Goal: Information Seeking & Learning: Learn about a topic

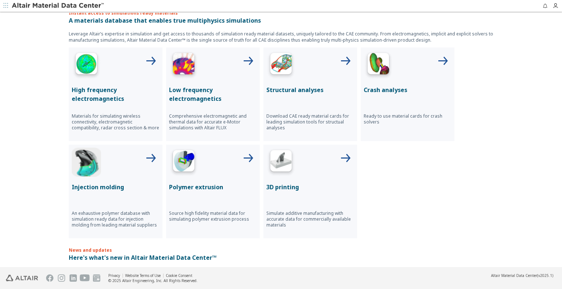
scroll to position [256, 0]
click at [133, 160] on div at bounding box center [116, 162] width 88 height 29
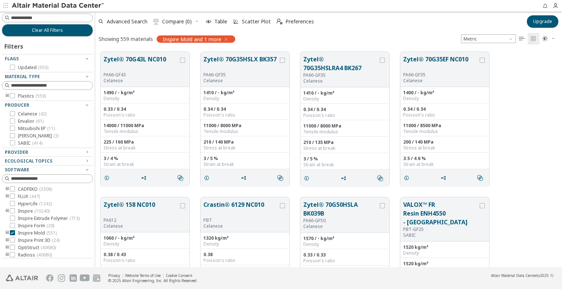
scroll to position [216, 461]
click at [334, 71] on button "Zytel® 70G35HSLRA4 BK267" at bounding box center [340, 64] width 75 height 18
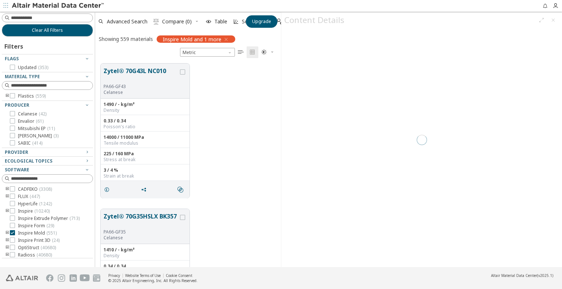
scroll to position [204, 180]
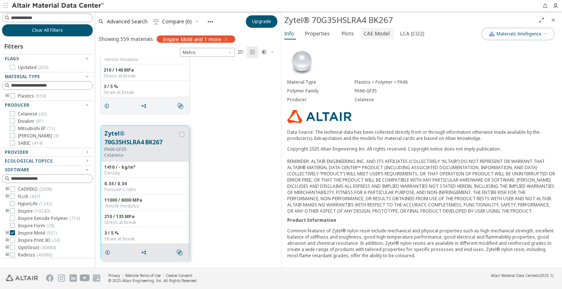
click at [375, 33] on span "CAE Model" at bounding box center [377, 34] width 26 height 12
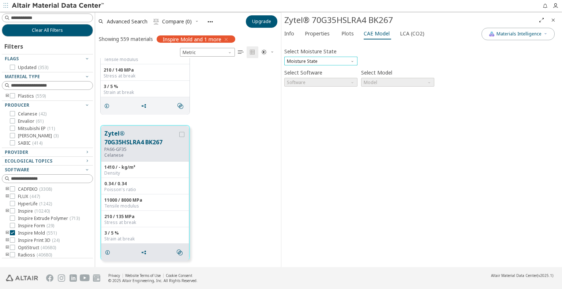
click at [321, 62] on span "Moisture State" at bounding box center [320, 61] width 73 height 9
click at [305, 78] on span "Conditioned" at bounding box center [301, 79] width 26 height 6
click at [385, 79] on span "Model" at bounding box center [397, 82] width 73 height 9
click at [381, 82] on span "Model" at bounding box center [397, 82] width 73 height 9
click at [382, 80] on span "Model" at bounding box center [397, 82] width 73 height 9
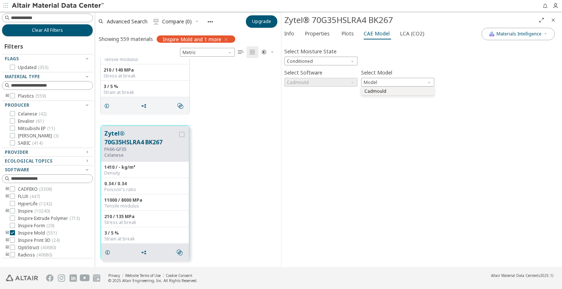
click at [374, 92] on span "Cadmould" at bounding box center [375, 92] width 22 height 6
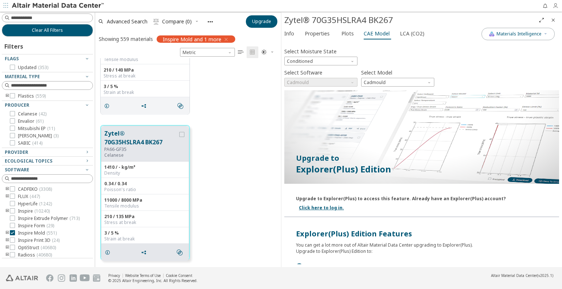
click at [556, 4] on icon "button" at bounding box center [555, 6] width 6 height 6
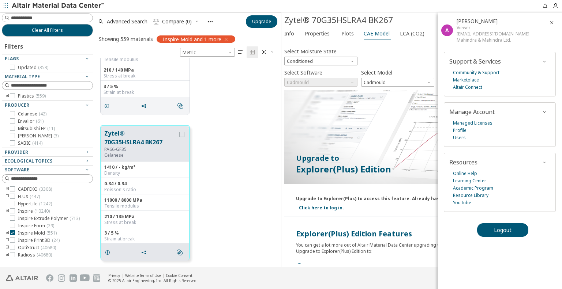
click at [551, 22] on icon "button" at bounding box center [552, 23] width 6 height 6
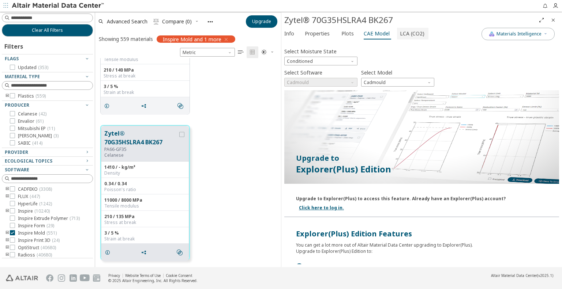
click at [406, 35] on span "LCA (CO2)" at bounding box center [412, 34] width 25 height 12
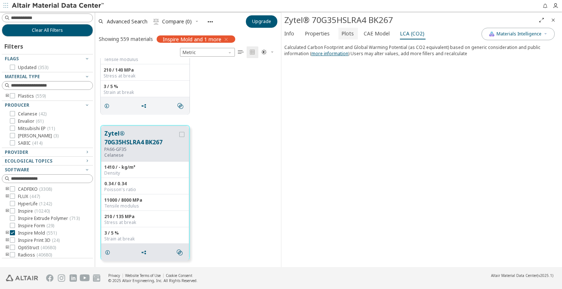
click at [345, 34] on span "Plots" at bounding box center [347, 34] width 12 height 12
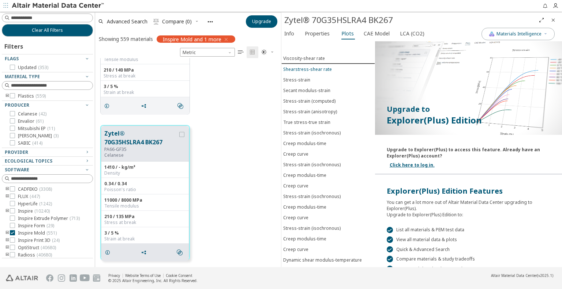
click at [314, 68] on div "Shearstress-shear rate" at bounding box center [307, 69] width 49 height 6
click at [304, 82] on button "Stress-strain" at bounding box center [328, 80] width 94 height 11
click at [304, 88] on div "Secant modulus-strain" at bounding box center [306, 90] width 47 height 6
click at [297, 101] on div "Stress-strain (computed)" at bounding box center [309, 101] width 52 height 6
click at [297, 109] on div "Stress-strain (anisotropy)" at bounding box center [310, 112] width 54 height 6
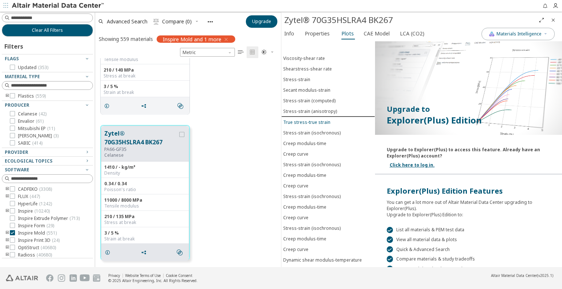
click at [296, 121] on div "True stress-true strain" at bounding box center [306, 122] width 47 height 6
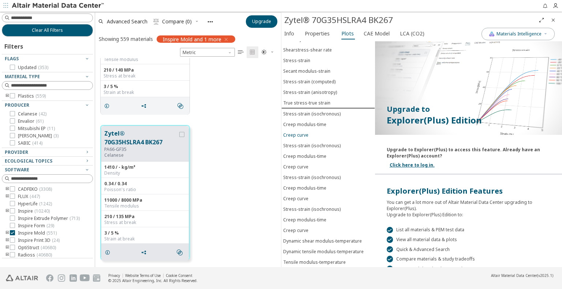
scroll to position [28, 0]
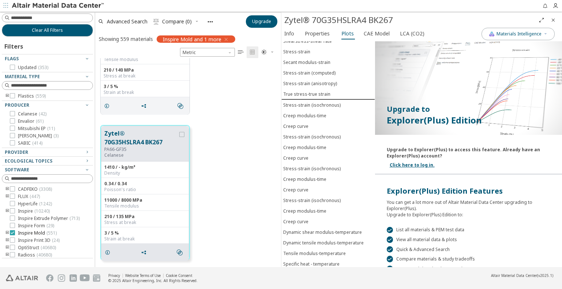
click at [14, 234] on icon at bounding box center [12, 232] width 5 height 5
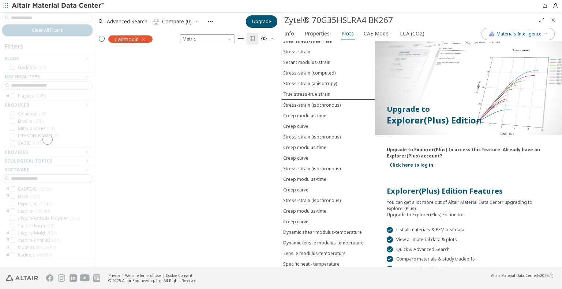
scroll to position [204, 180]
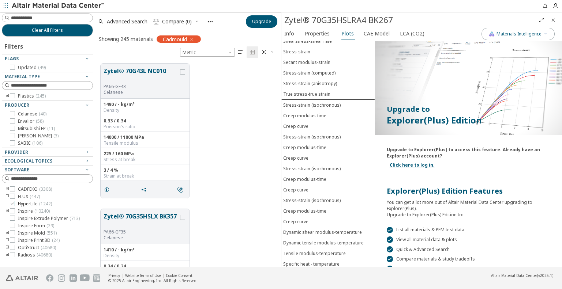
click at [13, 203] on icon at bounding box center [12, 203] width 5 height 5
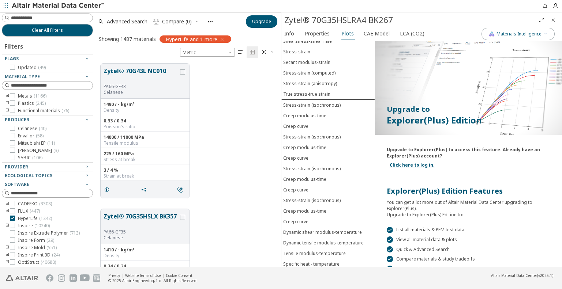
click at [225, 38] on icon "button" at bounding box center [222, 40] width 6 height 6
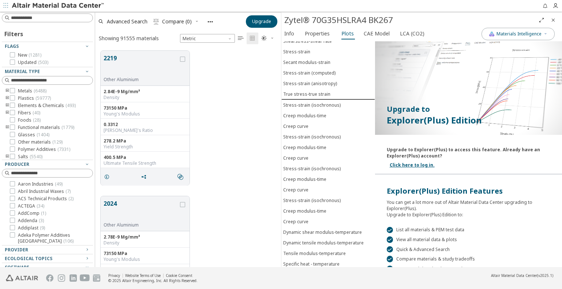
scroll to position [73, 0]
click at [34, 15] on input at bounding box center [52, 17] width 82 height 7
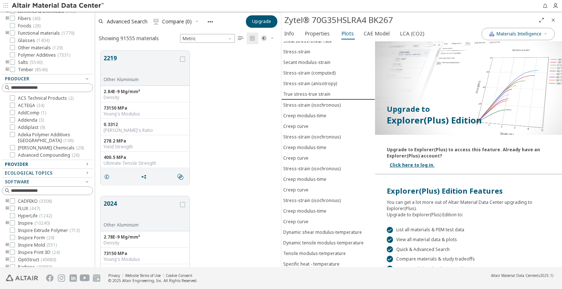
scroll to position [90, 0]
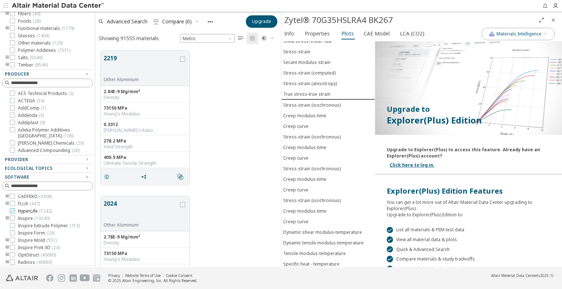
type input "**"
click at [13, 209] on icon at bounding box center [12, 211] width 5 height 5
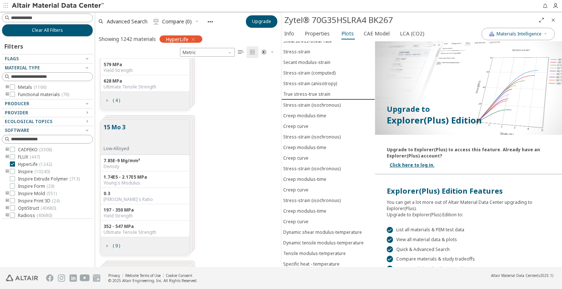
scroll to position [3109, 0]
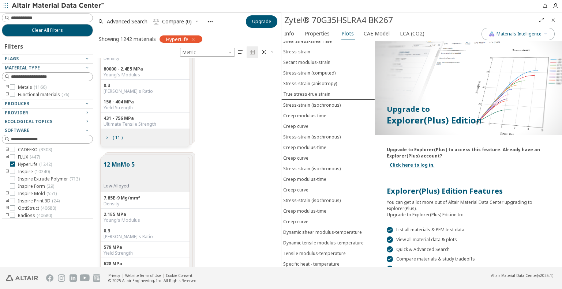
click at [151, 191] on div "12 MnMo 5 Low-Alloyed" at bounding box center [145, 174] width 89 height 35
click at [127, 169] on button "12 MnMo 5" at bounding box center [119, 171] width 31 height 23
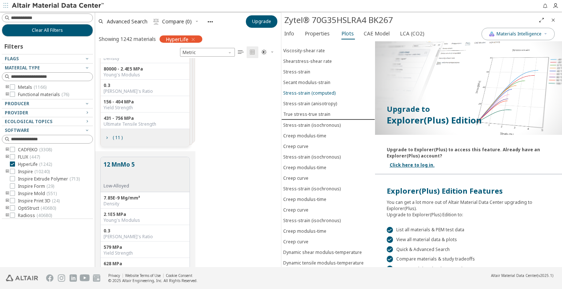
scroll to position [0, 0]
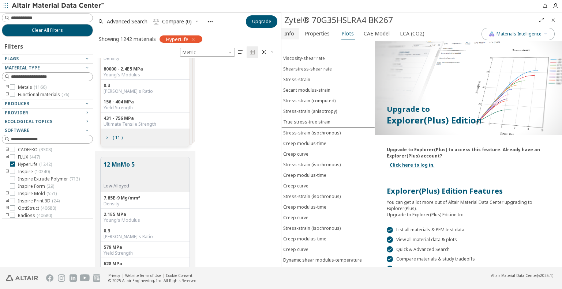
click at [288, 33] on span "Info" at bounding box center [289, 34] width 10 height 12
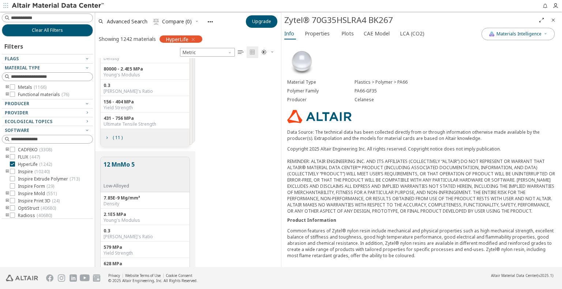
click at [124, 169] on button "12 MnMo 5" at bounding box center [119, 171] width 31 height 23
click at [139, 218] on div "Young's Modulus" at bounding box center [145, 221] width 83 height 6
click at [145, 175] on div "12 MnMo 5 Low-Alloyed" at bounding box center [145, 174] width 89 height 35
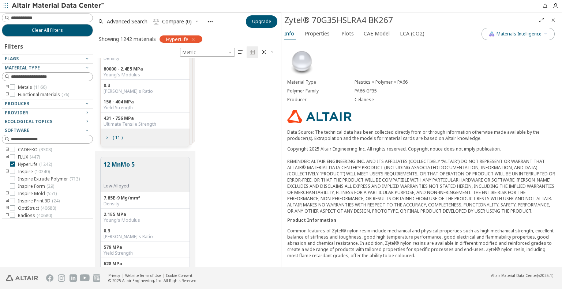
click at [145, 175] on div "12 MnMo 5 Low-Alloyed" at bounding box center [145, 174] width 89 height 35
drag, startPoint x: 144, startPoint y: 183, endPoint x: 153, endPoint y: 228, distance: 45.9
click at [153, 228] on div "0.3" at bounding box center [145, 231] width 83 height 6
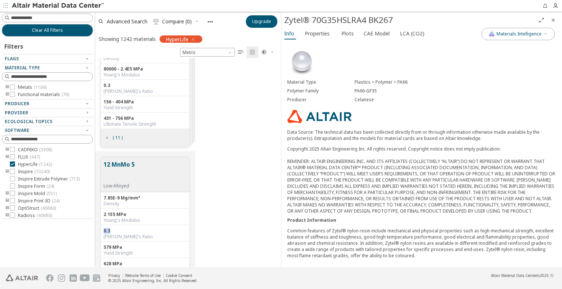
click at [153, 228] on div "0.3" at bounding box center [145, 231] width 83 height 6
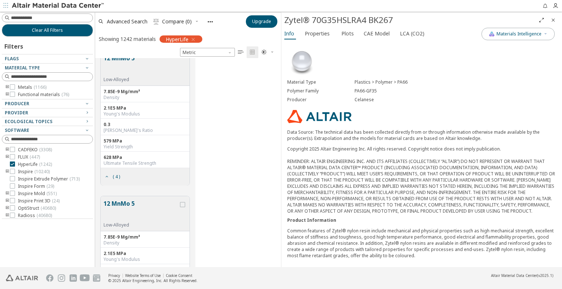
scroll to position [3219, 0]
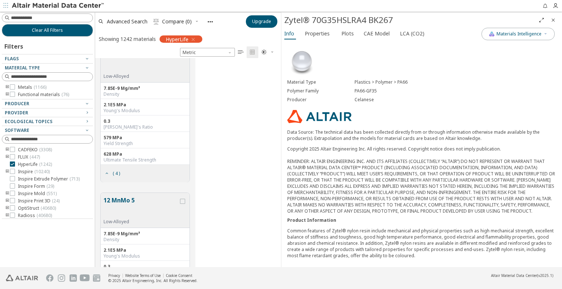
click at [143, 198] on button "12 MnMo 5" at bounding box center [141, 207] width 75 height 23
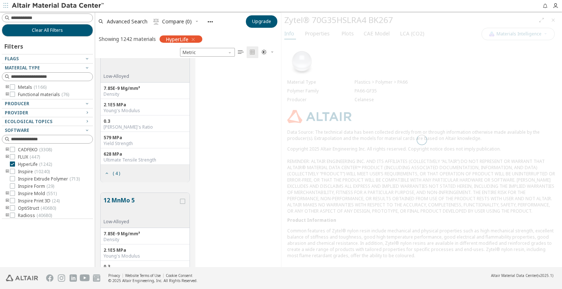
scroll to position [3183, 0]
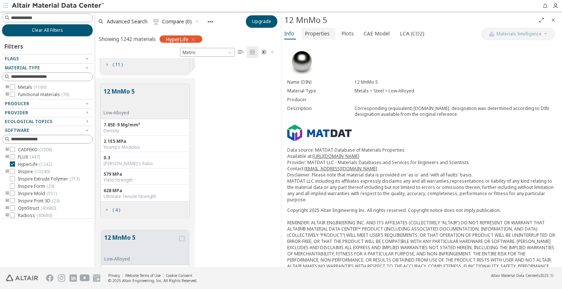
click at [313, 35] on span "Properties" at bounding box center [317, 34] width 25 height 12
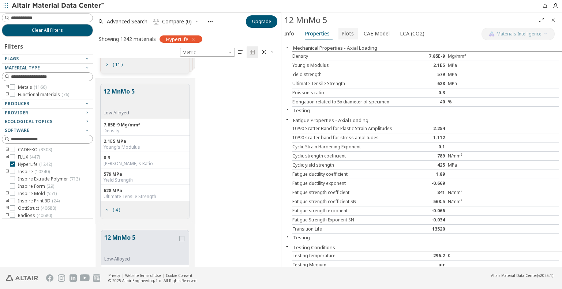
click at [343, 31] on span "Plots" at bounding box center [347, 34] width 12 height 12
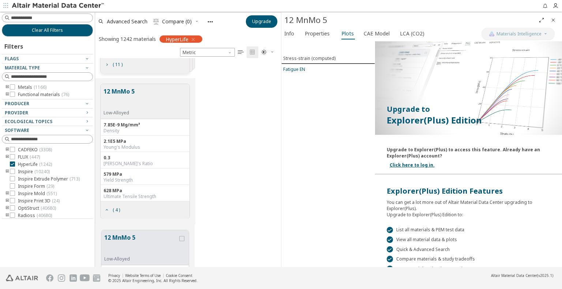
click at [301, 68] on div "Fatigue EN" at bounding box center [294, 69] width 22 height 6
click at [370, 32] on span "CAE Model" at bounding box center [377, 34] width 26 height 12
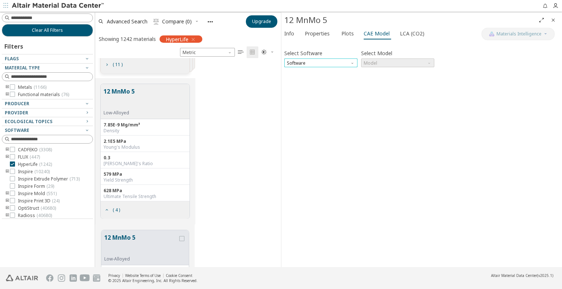
click at [337, 63] on span "Software" at bounding box center [320, 63] width 73 height 9
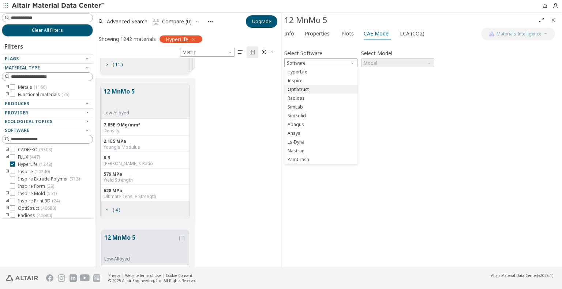
click at [318, 89] on span "OptiStruct" at bounding box center [320, 89] width 67 height 5
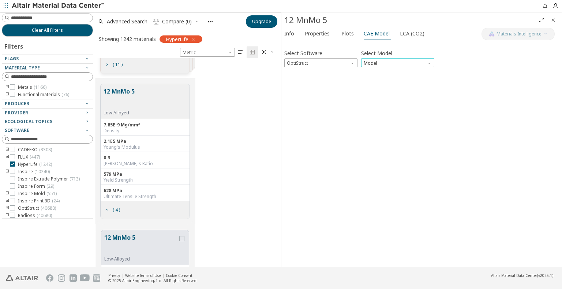
click at [390, 62] on span "Model" at bounding box center [397, 63] width 73 height 9
click at [386, 71] on span "Mat1" at bounding box center [397, 72] width 67 height 5
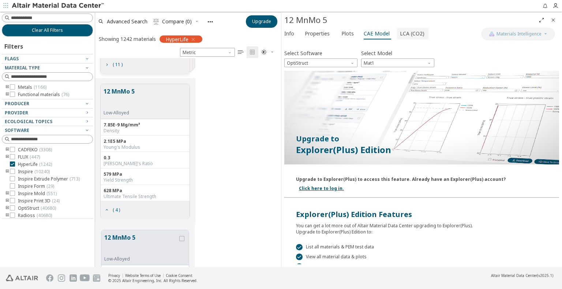
click at [409, 37] on span "LCA (CO2)" at bounding box center [412, 34] width 25 height 12
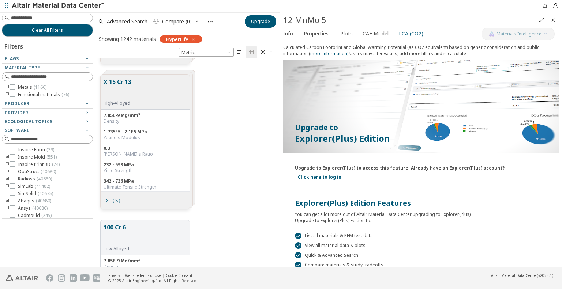
scroll to position [204, 179]
drag, startPoint x: 279, startPoint y: 161, endPoint x: 278, endPoint y: 169, distance: 8.2
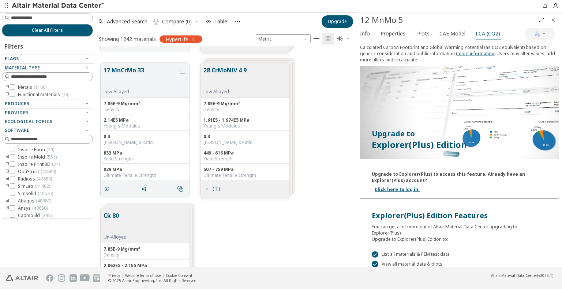
scroll to position [216, 256]
drag, startPoint x: 281, startPoint y: 160, endPoint x: 358, endPoint y: 160, distance: 77.2
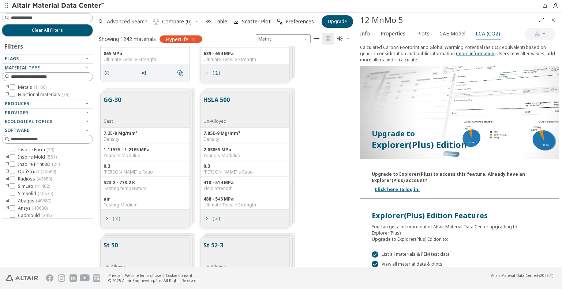
scroll to position [7580, 0]
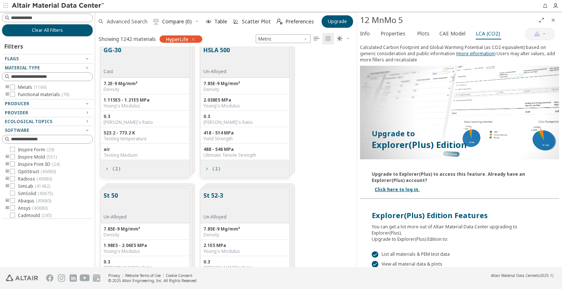
click at [106, 20] on span "Advanced Search" at bounding box center [127, 21] width 44 height 5
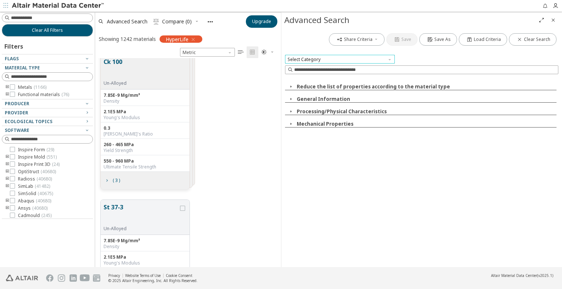
click at [316, 57] on span "Select Category" at bounding box center [340, 59] width 110 height 9
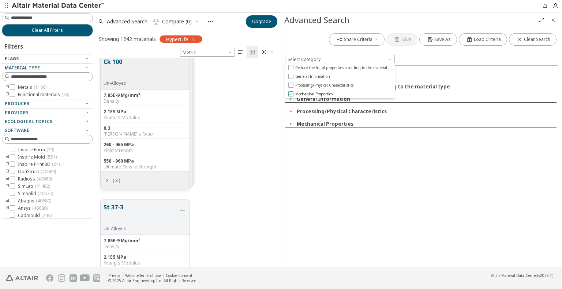
click at [306, 93] on span "Mechanical Properties" at bounding box center [313, 93] width 37 height 5
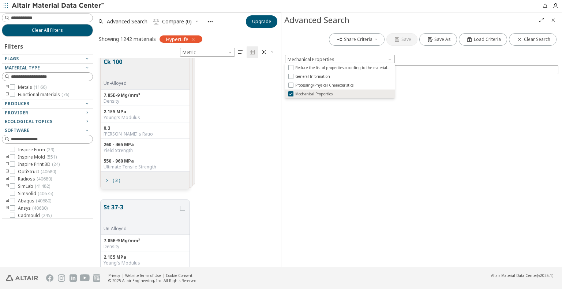
click at [344, 170] on div "Share Criteria Save Save As Load Criteria Clear Search Mechanical Properties Me…" at bounding box center [421, 148] width 281 height 240
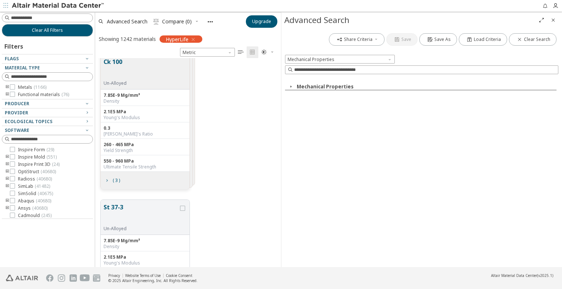
click at [292, 86] on icon "button" at bounding box center [291, 87] width 6 height 6
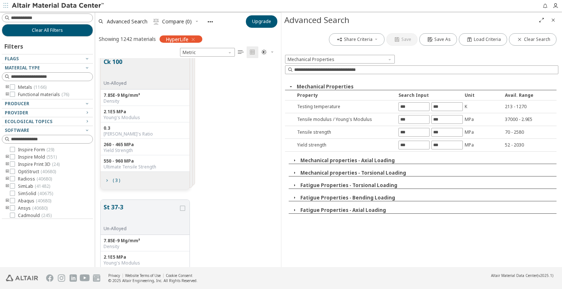
click at [518, 106] on div "213 - 1270" at bounding box center [531, 107] width 52 height 6
click at [423, 103] on input "text" at bounding box center [414, 107] width 30 height 8
click at [413, 119] on input "text" at bounding box center [414, 120] width 30 height 8
type input "******"
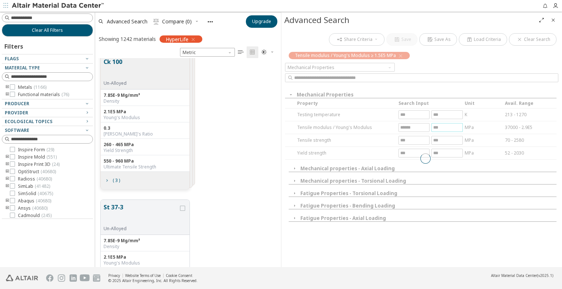
click at [440, 118] on div "Share Criteria Save Save As Load Criteria Clear Search Tensile modulus / Young'…" at bounding box center [421, 148] width 281 height 240
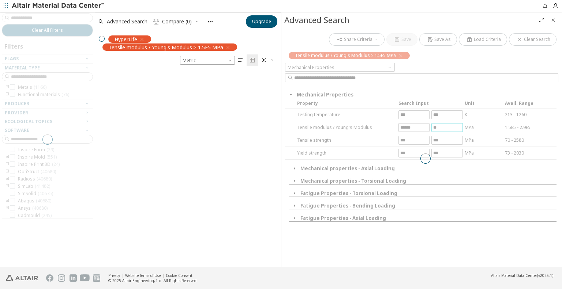
scroll to position [29, 0]
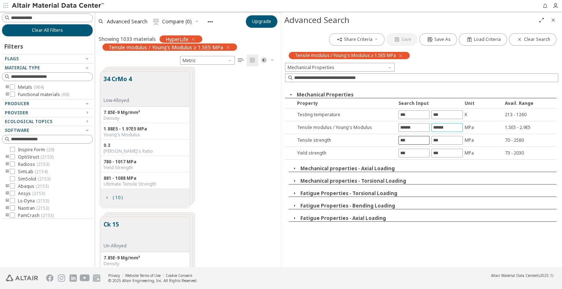
type input "******"
click at [412, 142] on div "Share Criteria Save Save As Load Criteria Clear Search Tensile modulus / Young'…" at bounding box center [421, 148] width 281 height 240
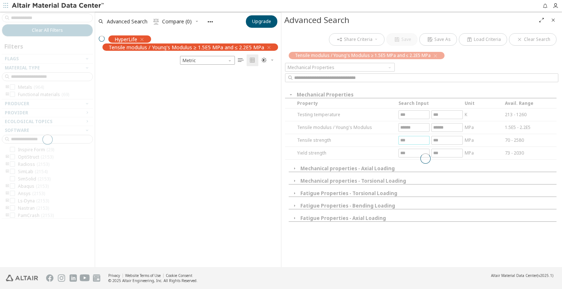
scroll to position [22, 0]
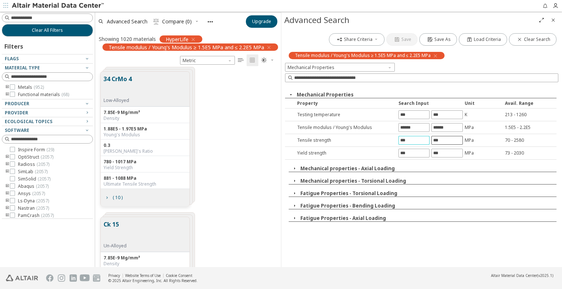
type input "***"
click at [453, 140] on div "Share Criteria Save Save As Load Criteria Clear Search Tensile modulus / Young'…" at bounding box center [421, 148] width 281 height 240
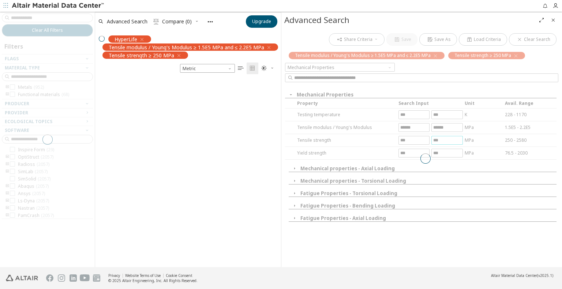
scroll to position [15, 0]
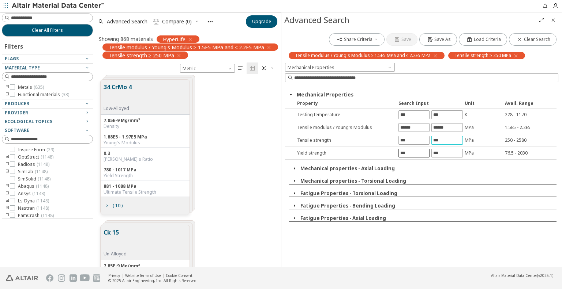
type input "***"
click at [410, 154] on div "Share Criteria Save Save As Load Criteria Clear Search Tensile modulus / Young'…" at bounding box center [421, 148] width 281 height 240
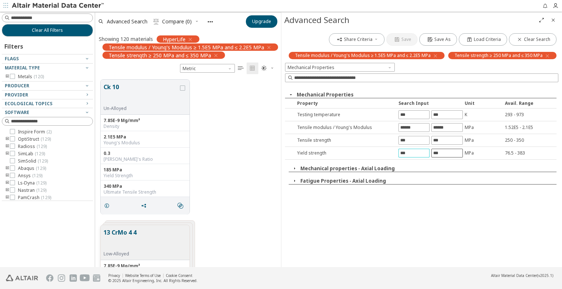
type input "***"
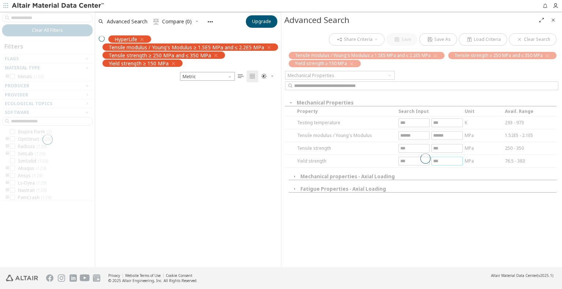
click at [447, 150] on div "Share Criteria Save Save As Load Criteria Clear Search Tensile modulus / Young'…" at bounding box center [421, 148] width 281 height 240
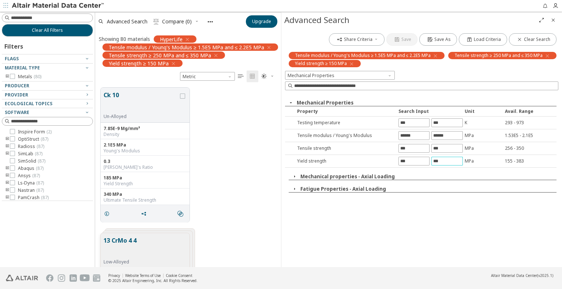
type input "***"
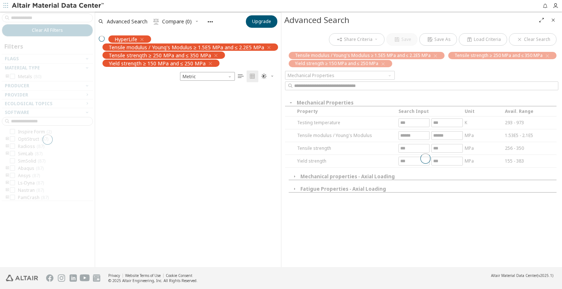
click at [297, 176] on div "Share Criteria Save Save As Load Criteria Clear Search Tensile modulus / Young'…" at bounding box center [421, 148] width 281 height 240
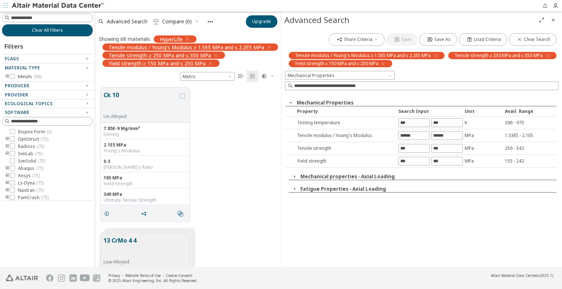
click at [293, 175] on icon "button" at bounding box center [295, 177] width 6 height 6
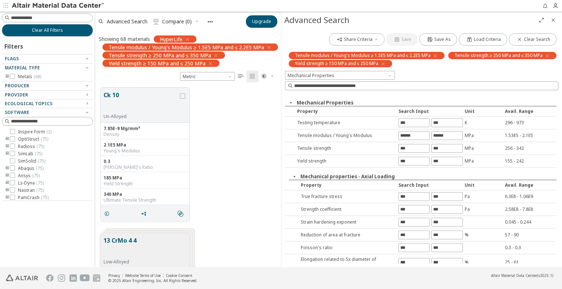
click at [293, 175] on icon "button" at bounding box center [295, 177] width 6 height 6
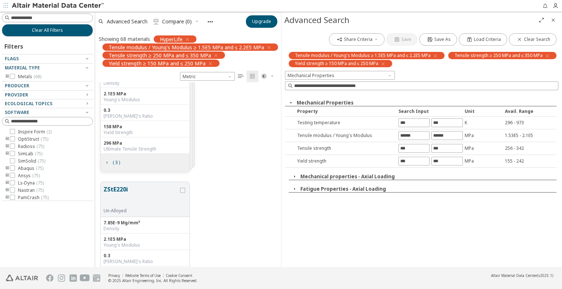
scroll to position [3308, 0]
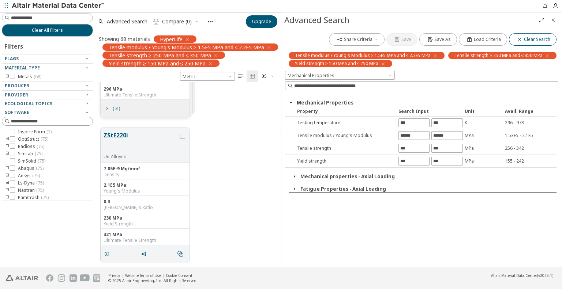
click at [517, 37] on icon "button" at bounding box center [520, 40] width 6 height 6
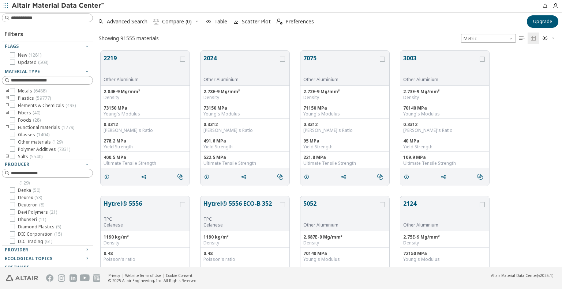
scroll to position [37, 0]
